Goal: Information Seeking & Learning: Understand process/instructions

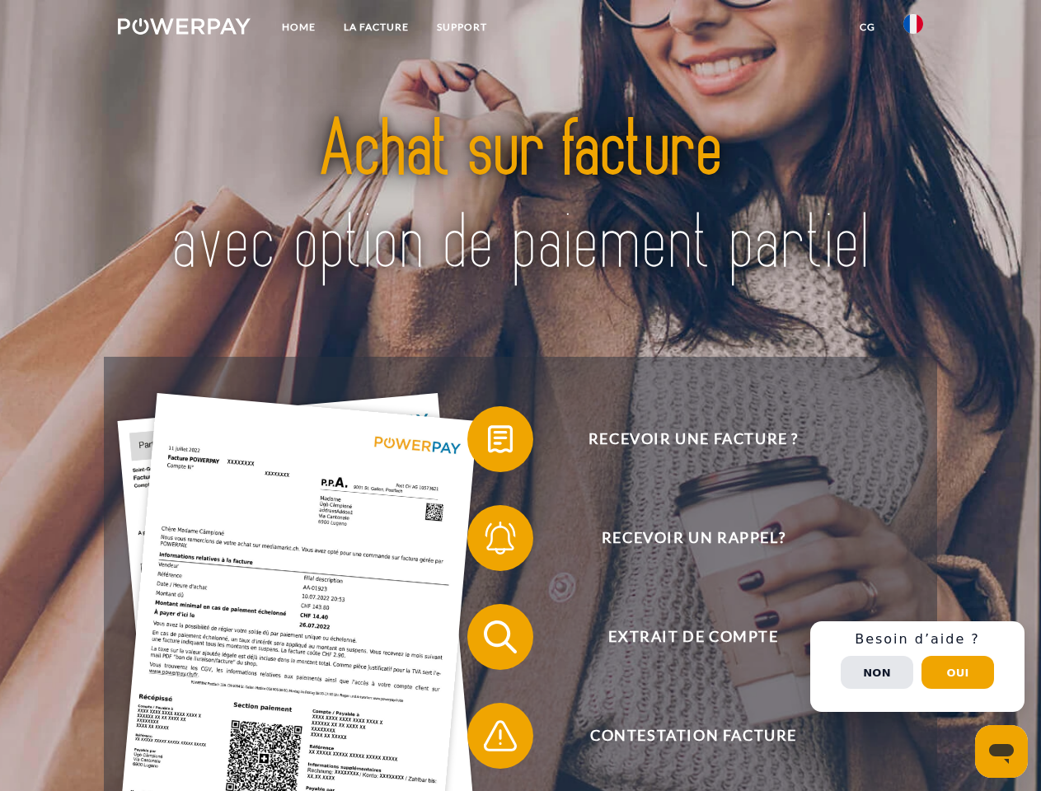
click at [184, 29] on img at bounding box center [184, 26] width 133 height 16
click at [913, 29] on img at bounding box center [913, 24] width 20 height 20
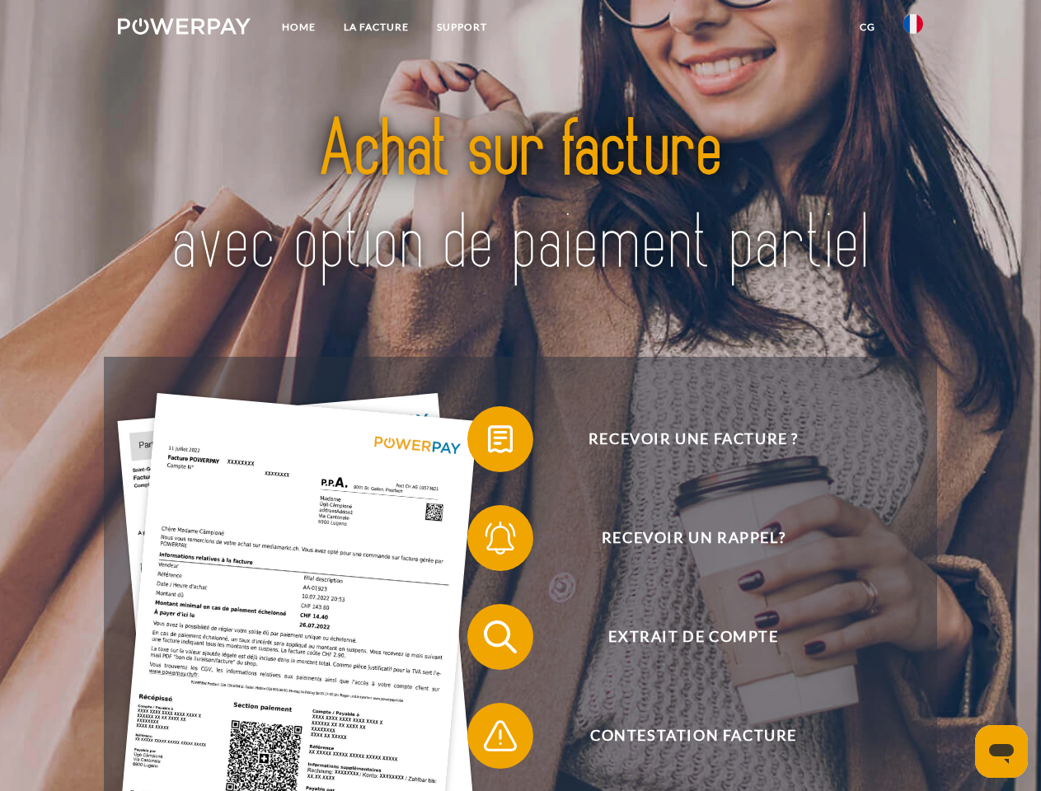
click at [867, 27] on link "CG" at bounding box center [867, 27] width 44 height 30
click at [488, 442] on span at bounding box center [475, 439] width 82 height 82
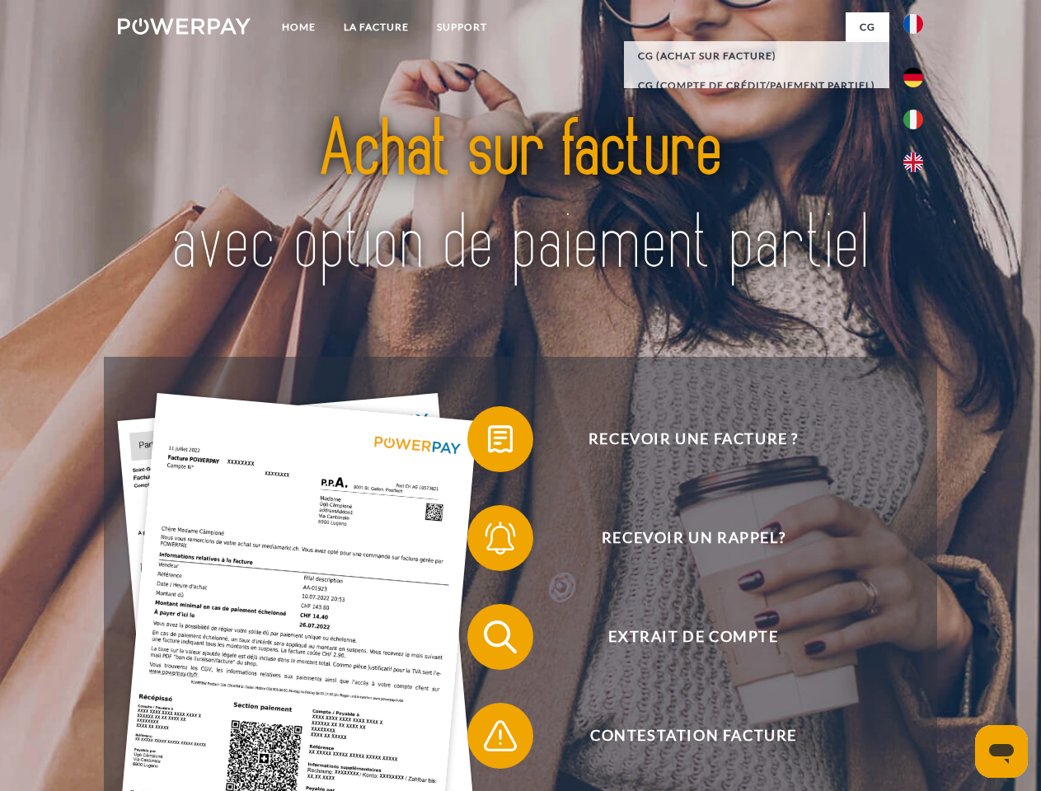
click at [488, 541] on span at bounding box center [475, 538] width 82 height 82
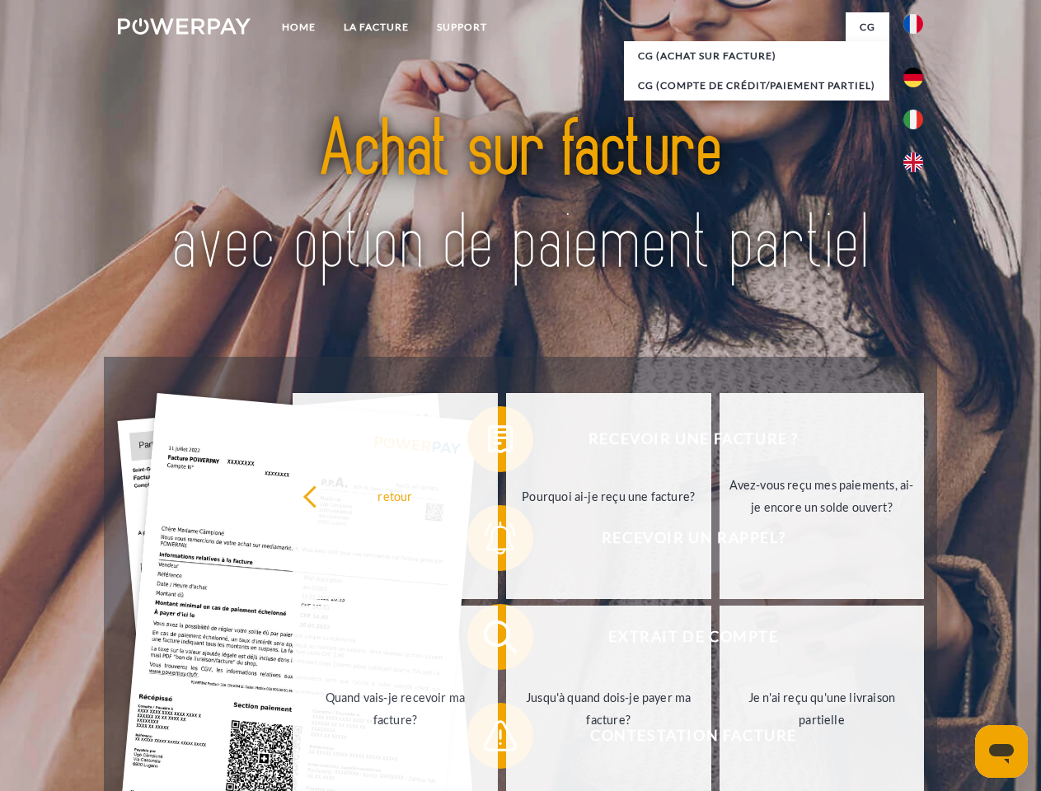
click at [506, 640] on link "Jusqu'à quand dois-je payer ma facture?" at bounding box center [608, 709] width 205 height 206
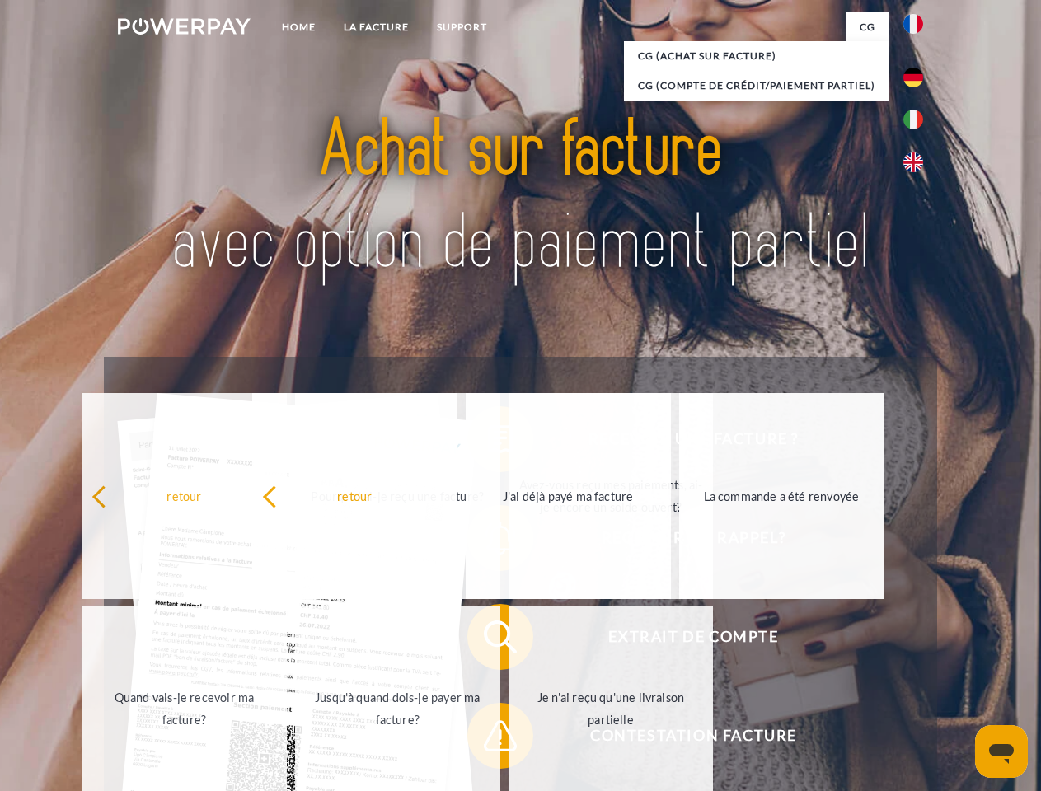
click at [488, 739] on span at bounding box center [475, 736] width 82 height 82
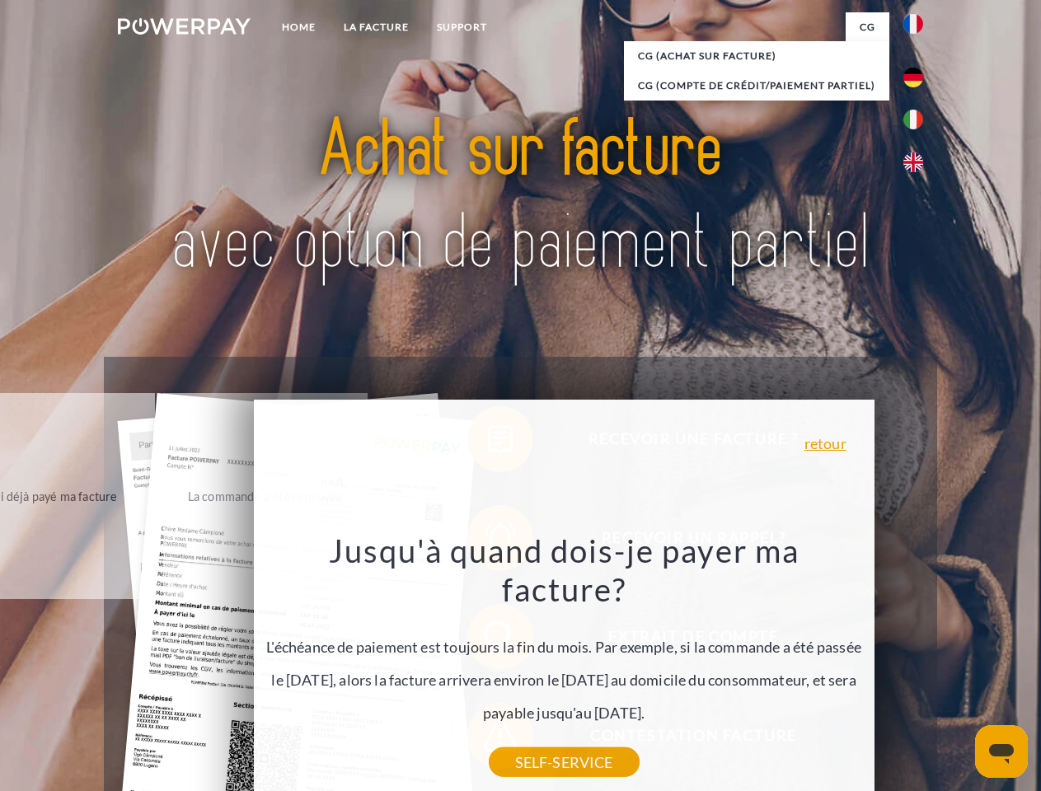
click at [917, 667] on div "Recevoir une facture ? Recevoir un rappel? Extrait de compte retour" at bounding box center [520, 686] width 832 height 659
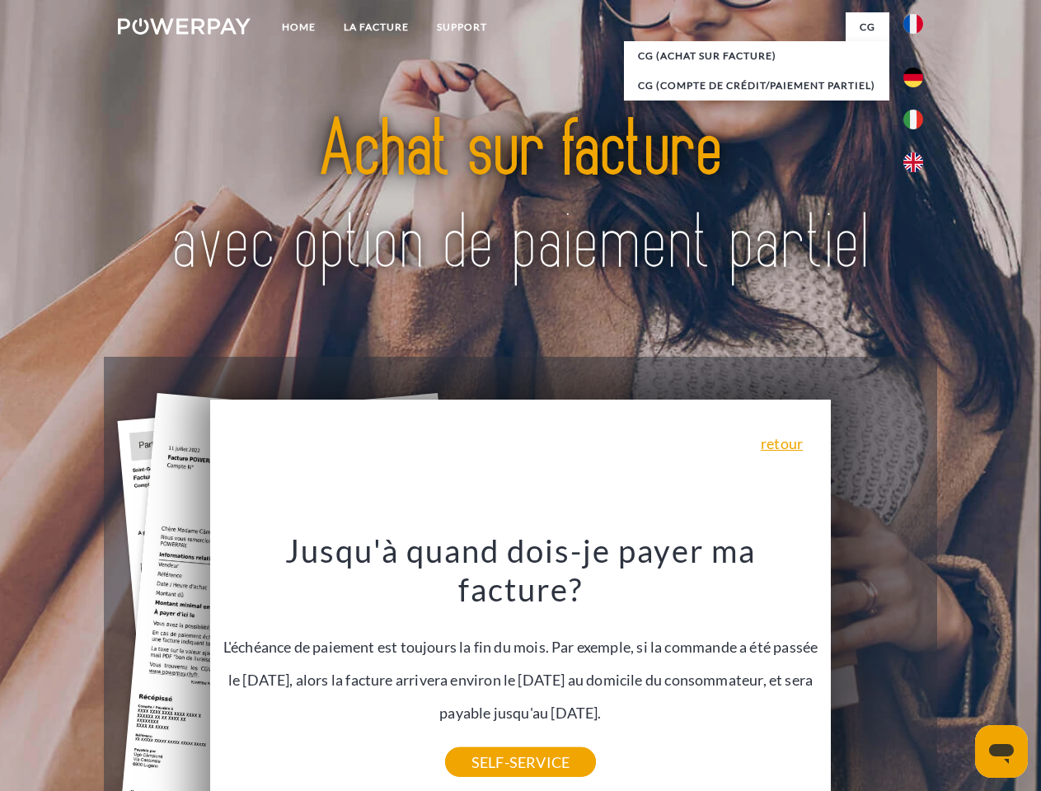
click at [877, 670] on span "Extrait de compte" at bounding box center [693, 637] width 404 height 66
click at [957, 672] on header "Home LA FACTURE Support" at bounding box center [520, 569] width 1041 height 1138
